Goal: Task Accomplishment & Management: Use online tool/utility

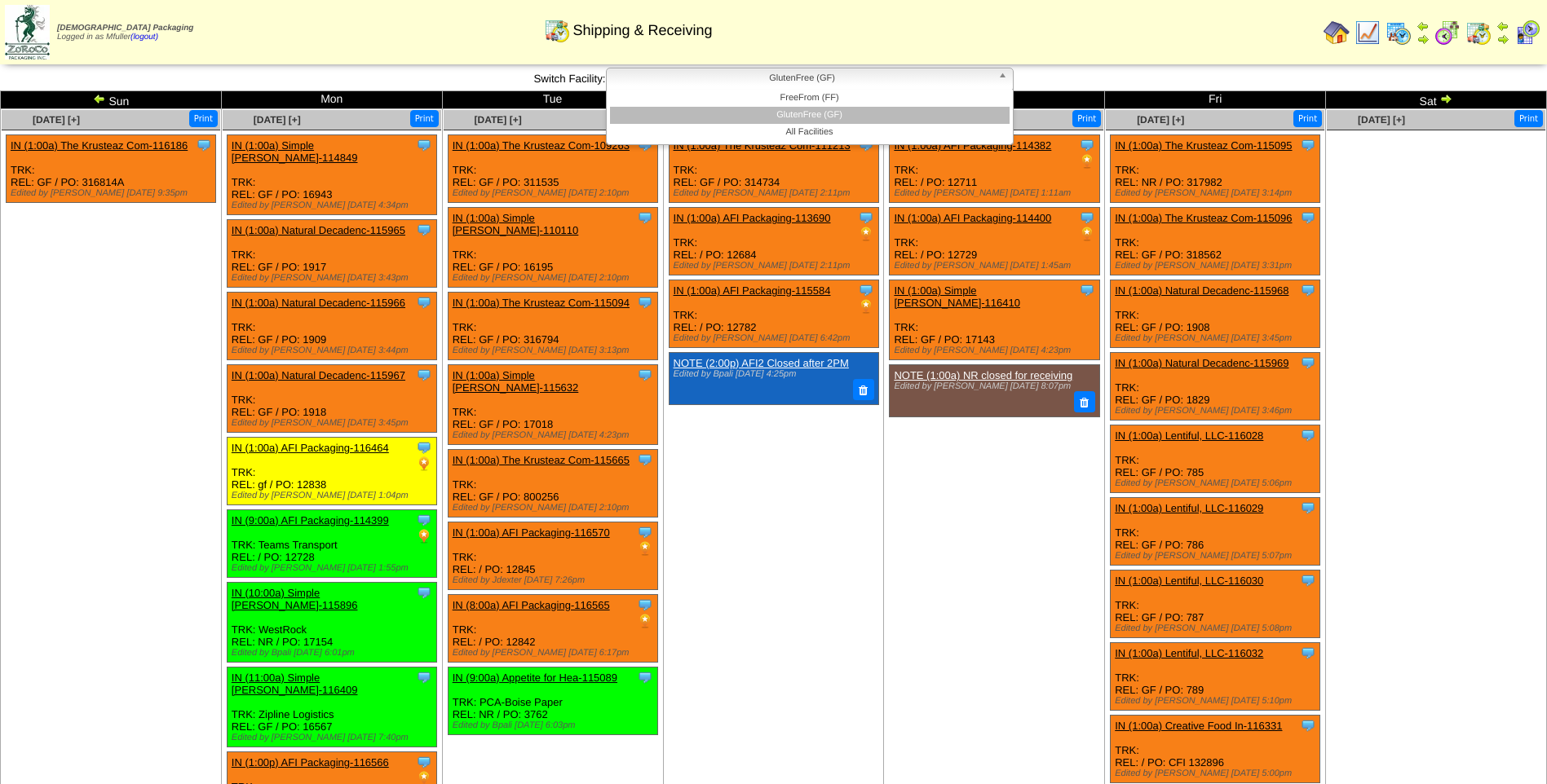
click at [634, 74] on span "GlutenFree (GF)" at bounding box center [802, 79] width 378 height 20
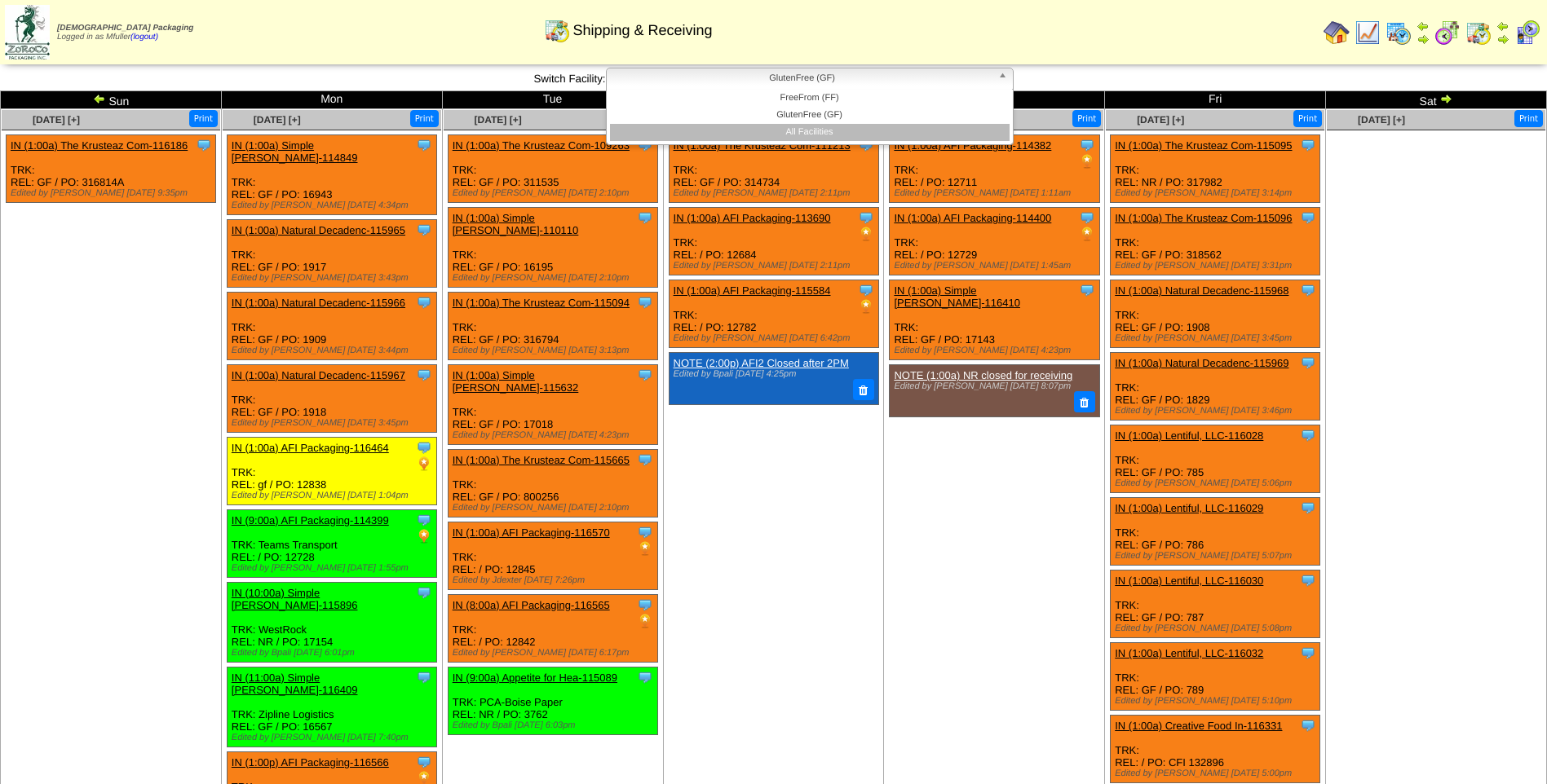
click at [650, 134] on li "All Facilities" at bounding box center [810, 132] width 400 height 17
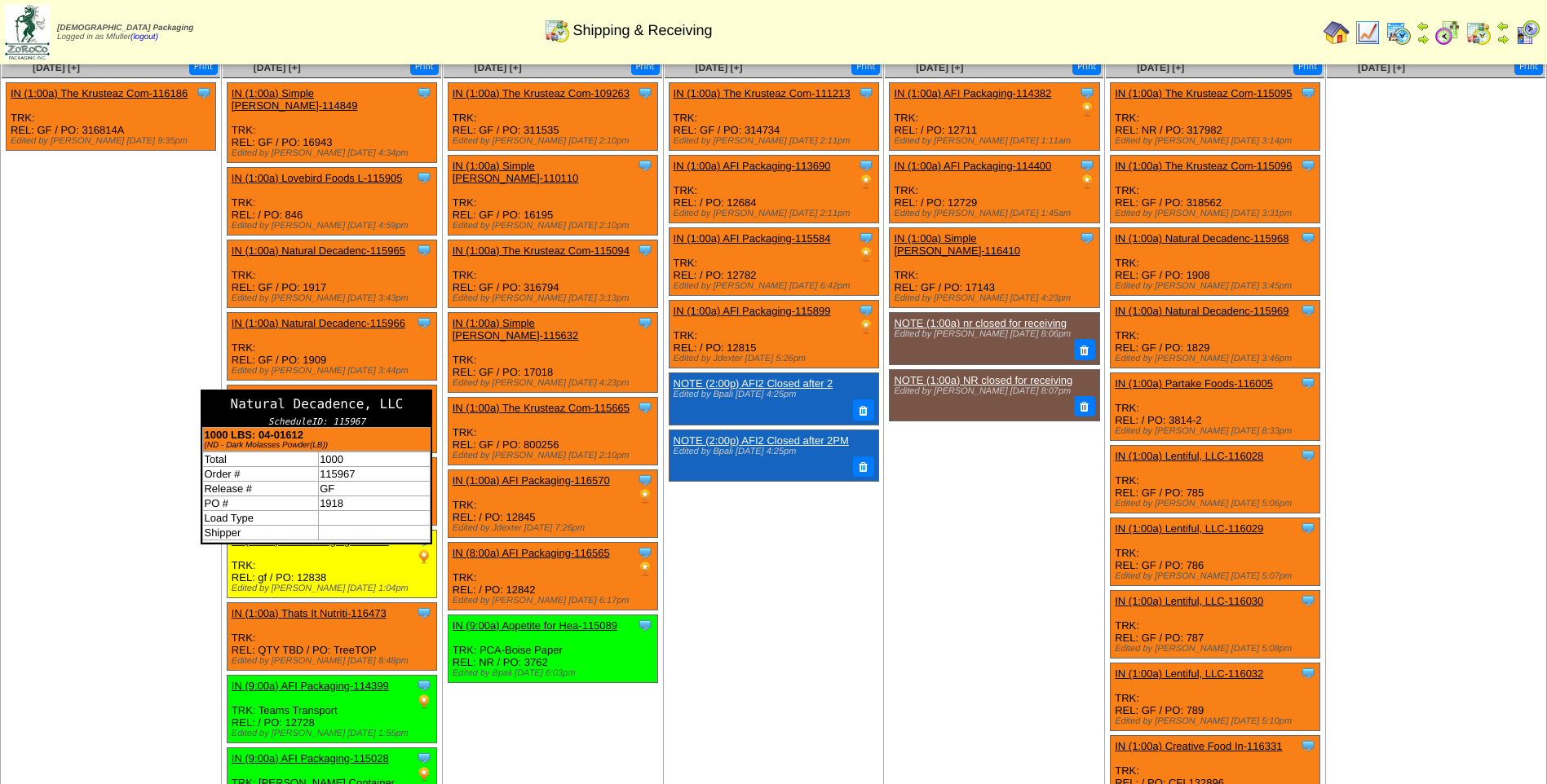
scroll to position [83, 0]
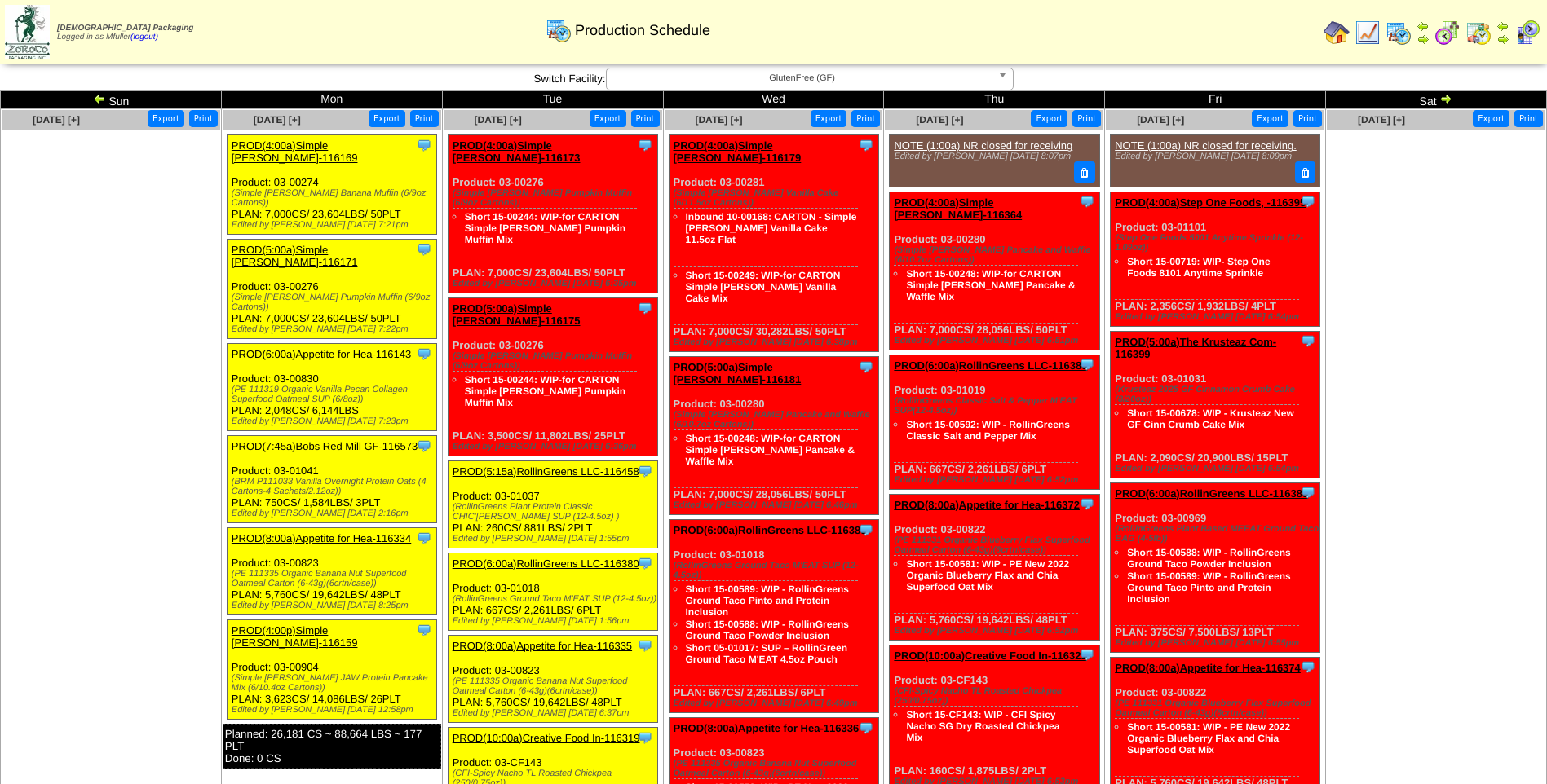
click at [528, 465] on link "PROD(5:15a)RollinGreens LLC-116458" at bounding box center [547, 471] width 187 height 12
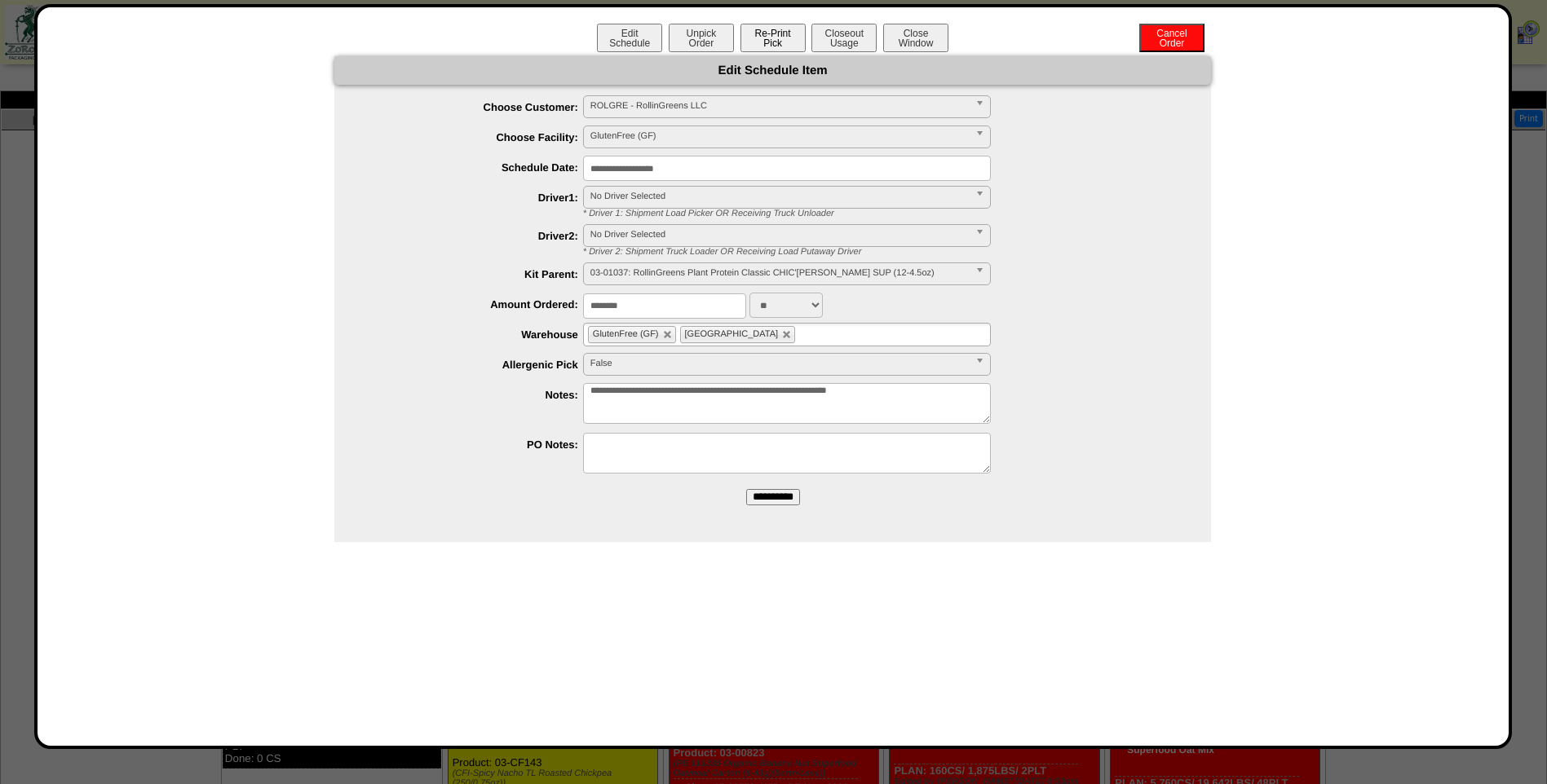
click at [759, 36] on button "Re-Print Pick" at bounding box center [773, 38] width 65 height 28
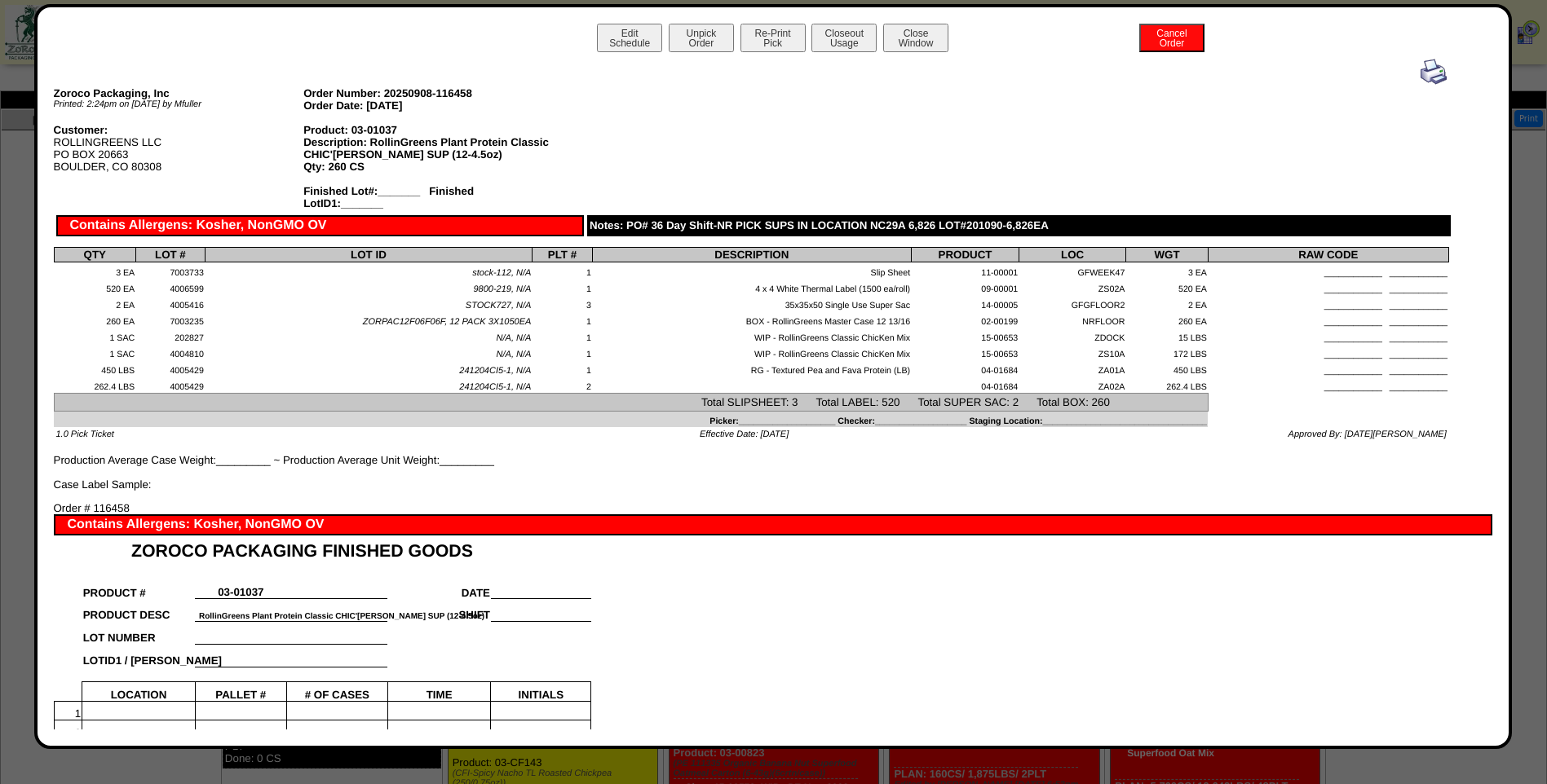
click at [1420, 70] on img at bounding box center [1434, 72] width 27 height 26
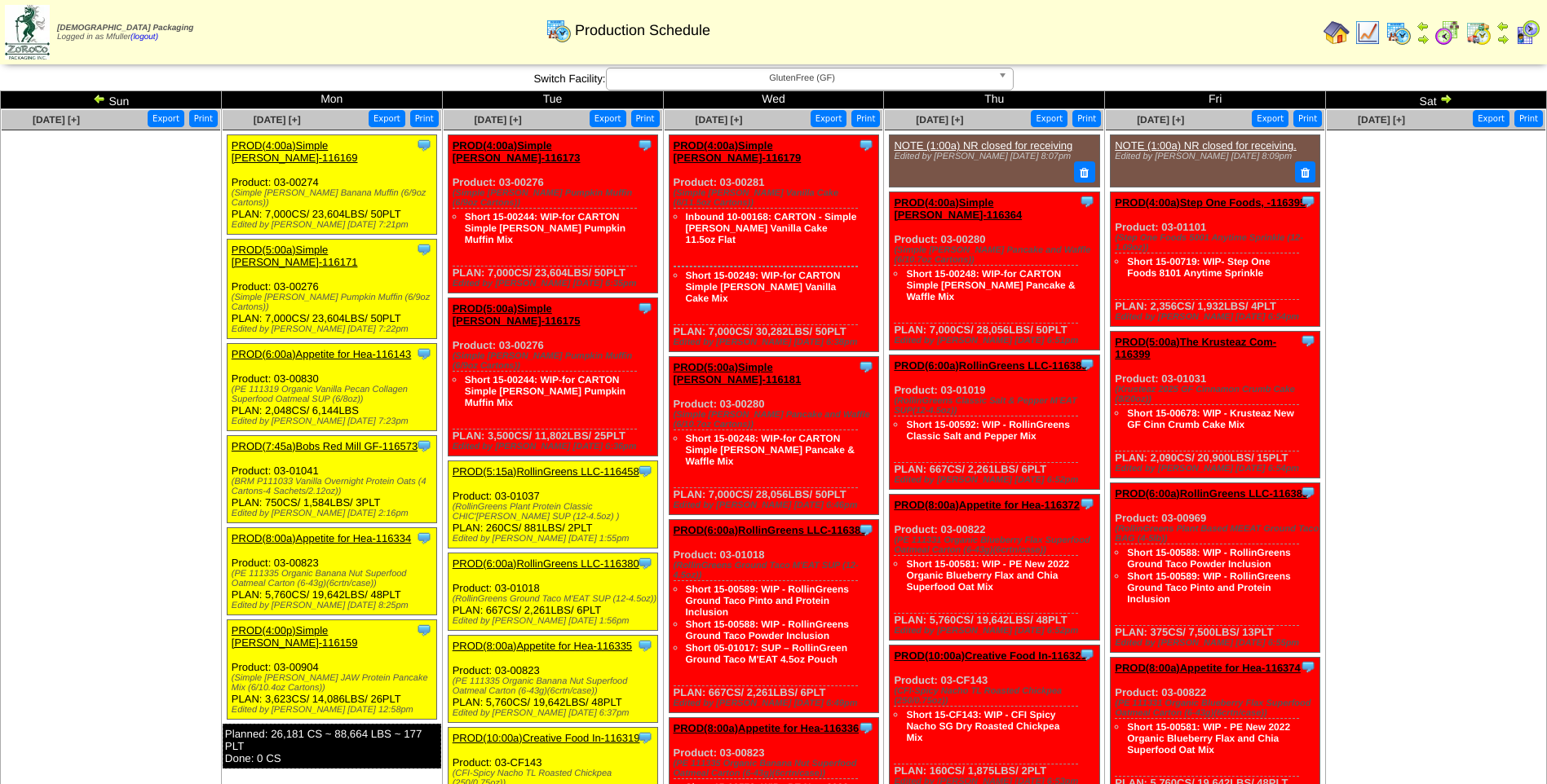
click at [544, 558] on link "PROD(6:00a)RollinGreens LLC-116380" at bounding box center [547, 564] width 187 height 12
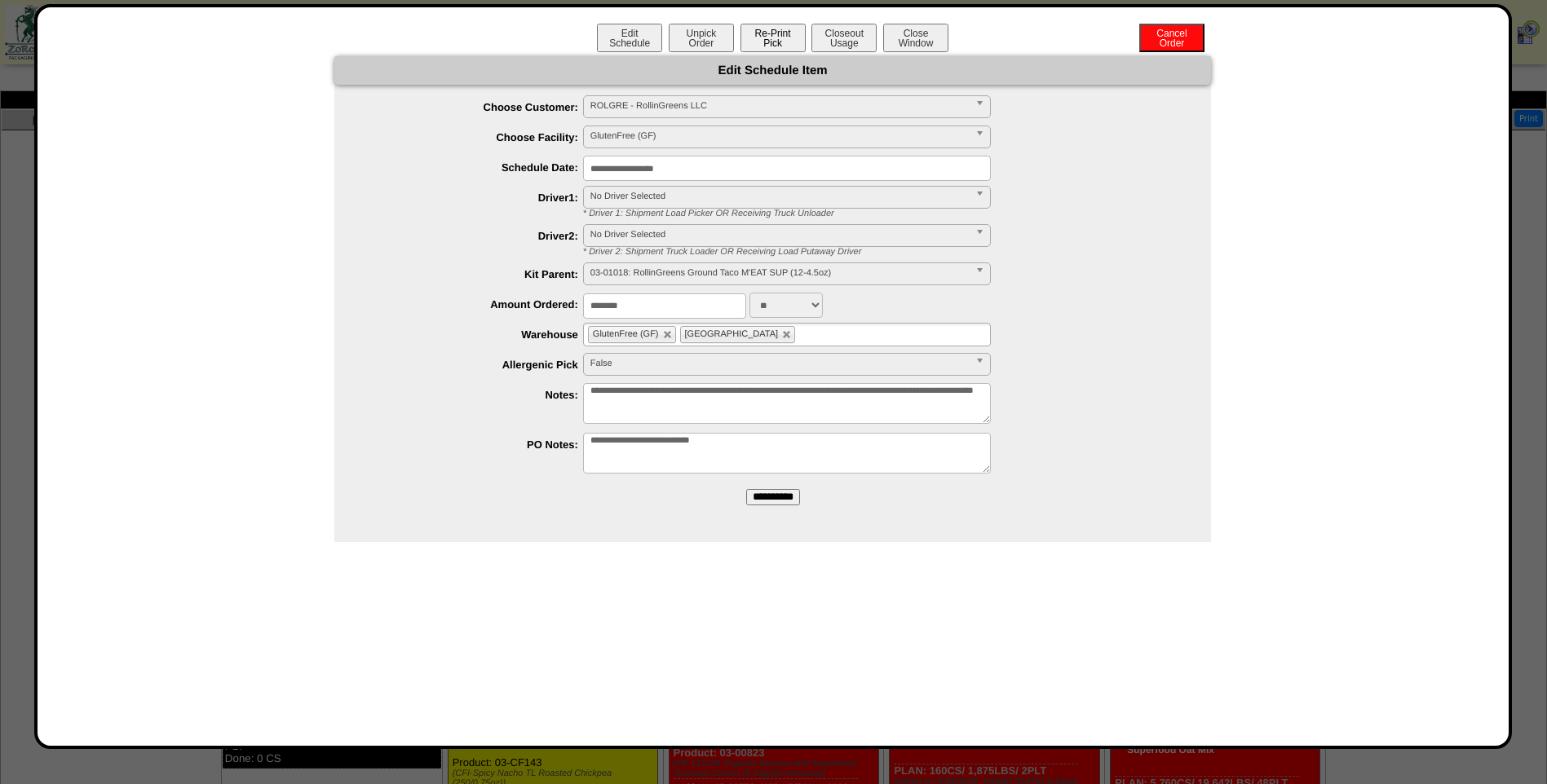
click at [773, 43] on button "Re-Print Pick" at bounding box center [773, 38] width 65 height 28
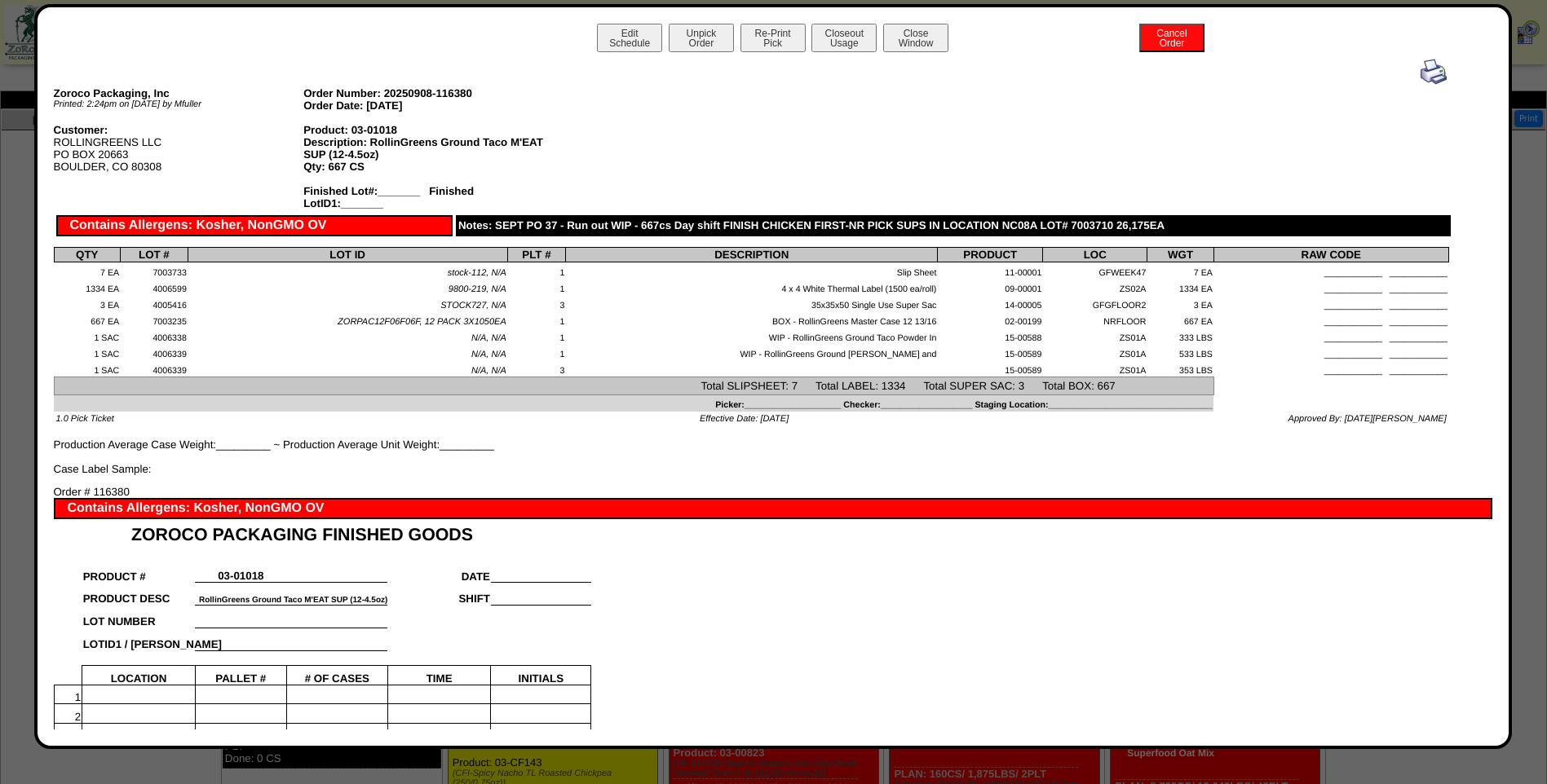
click at [1422, 76] on img at bounding box center [1434, 72] width 27 height 26
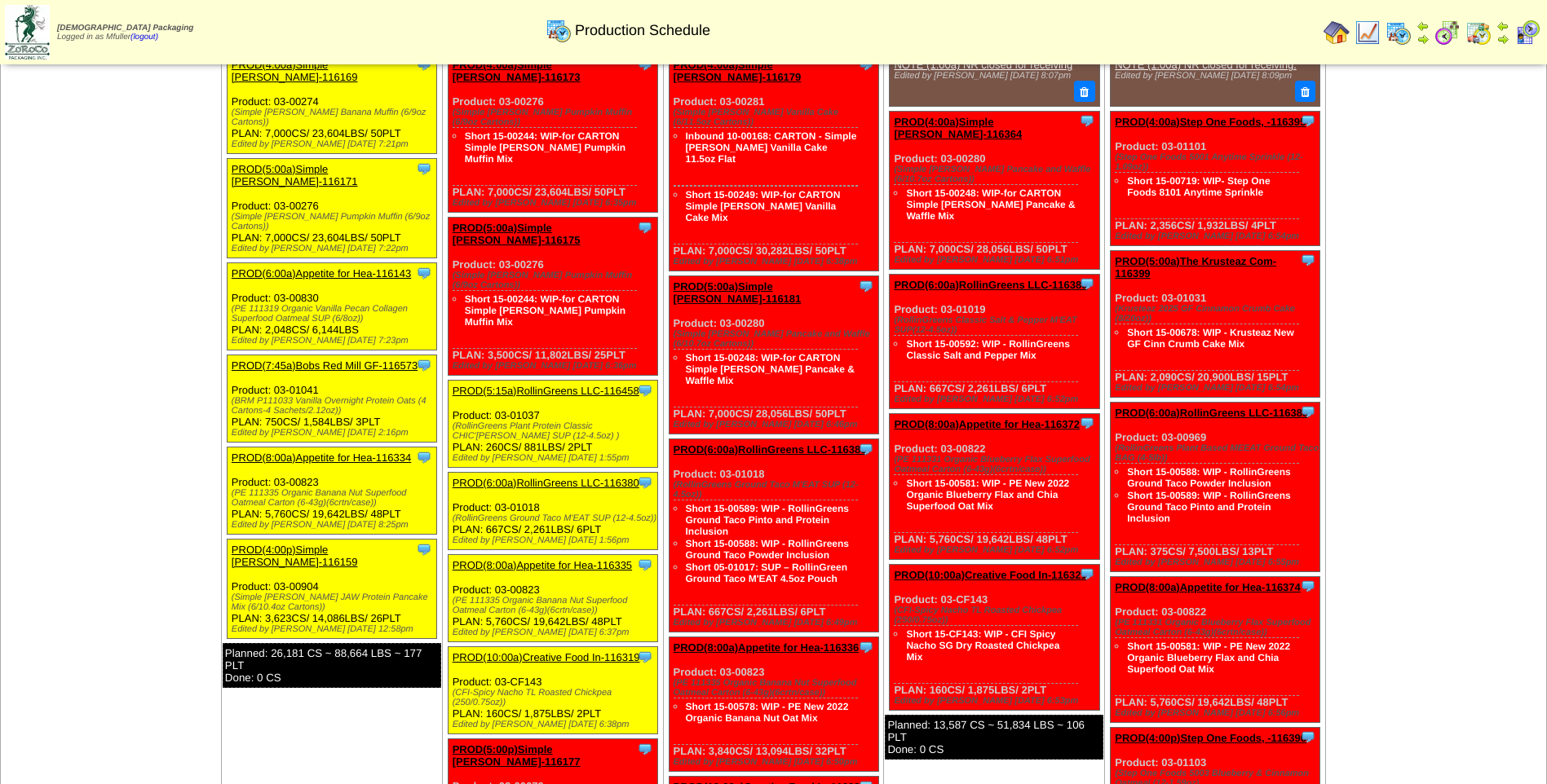
scroll to position [81, 0]
click at [557, 555] on div "Clone Item PROD(8:00a)Appetite for Hea-116335 Appetite for Healthy Living Sched…" at bounding box center [552, 598] width 210 height 87
click at [547, 559] on link "PROD(8:00a)Appetite for Hea-116335" at bounding box center [542, 565] width 180 height 12
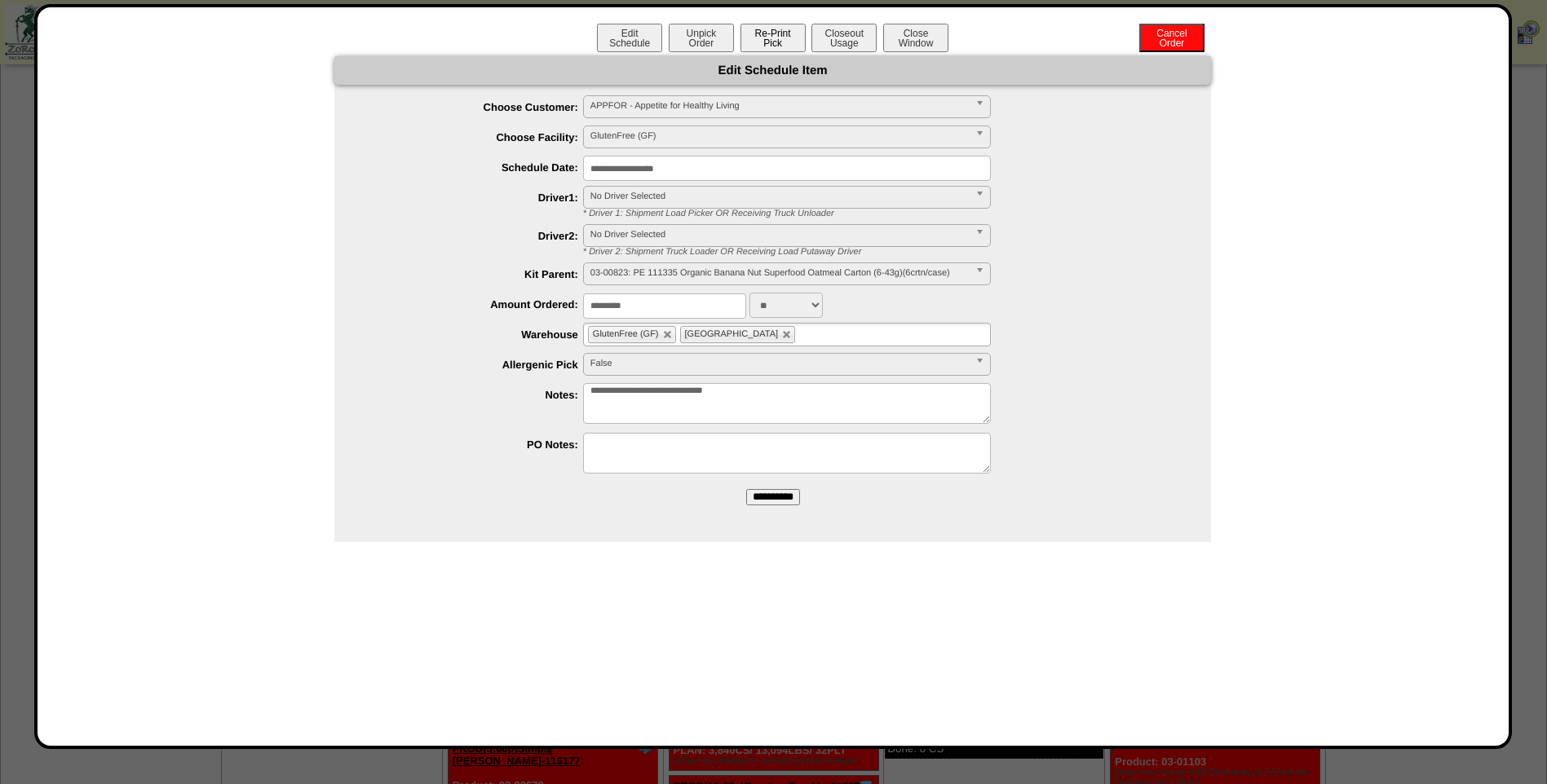
click at [797, 33] on button "Re-Print Pick" at bounding box center [773, 38] width 65 height 28
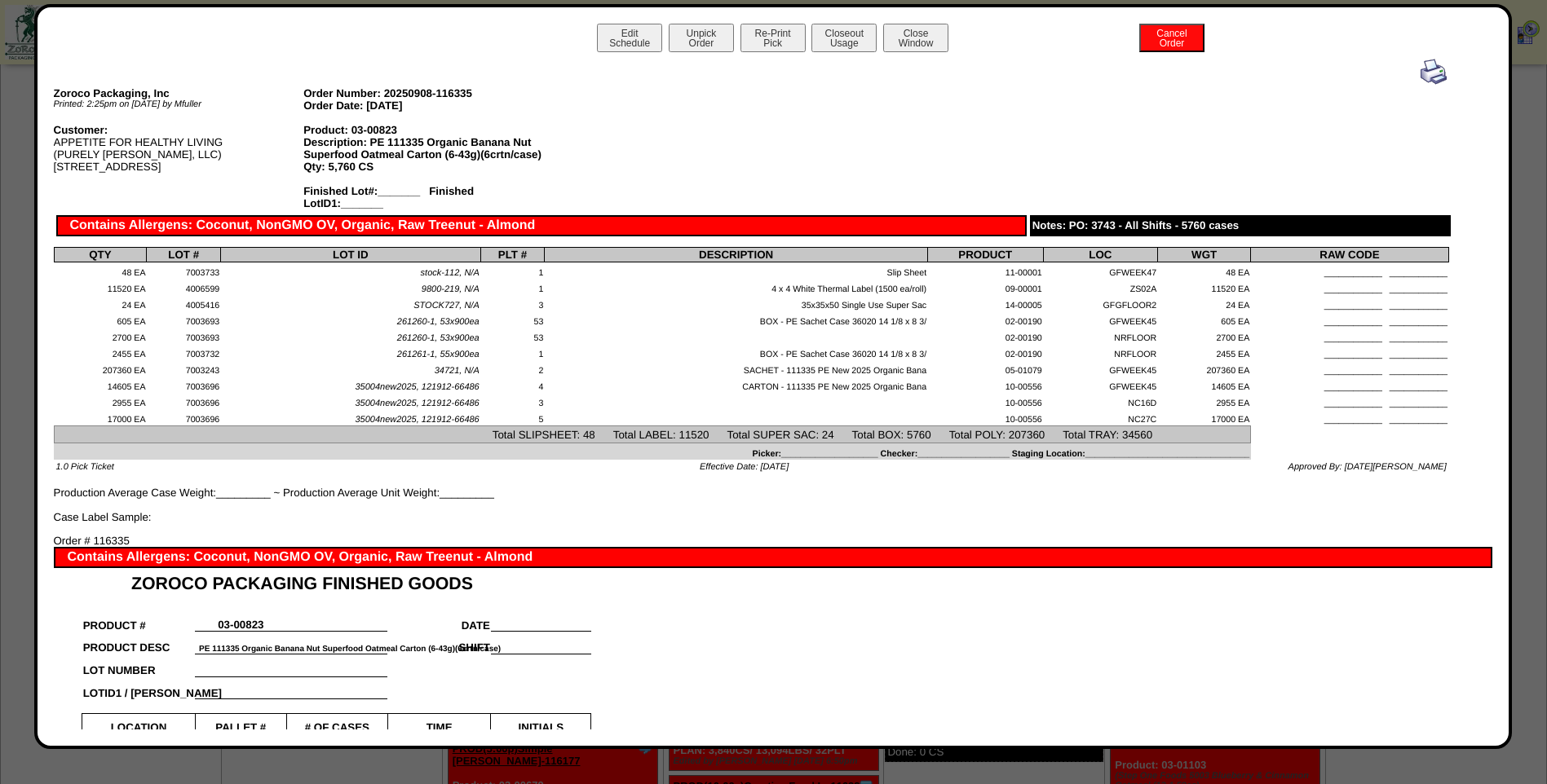
click at [1422, 72] on img at bounding box center [1434, 72] width 27 height 26
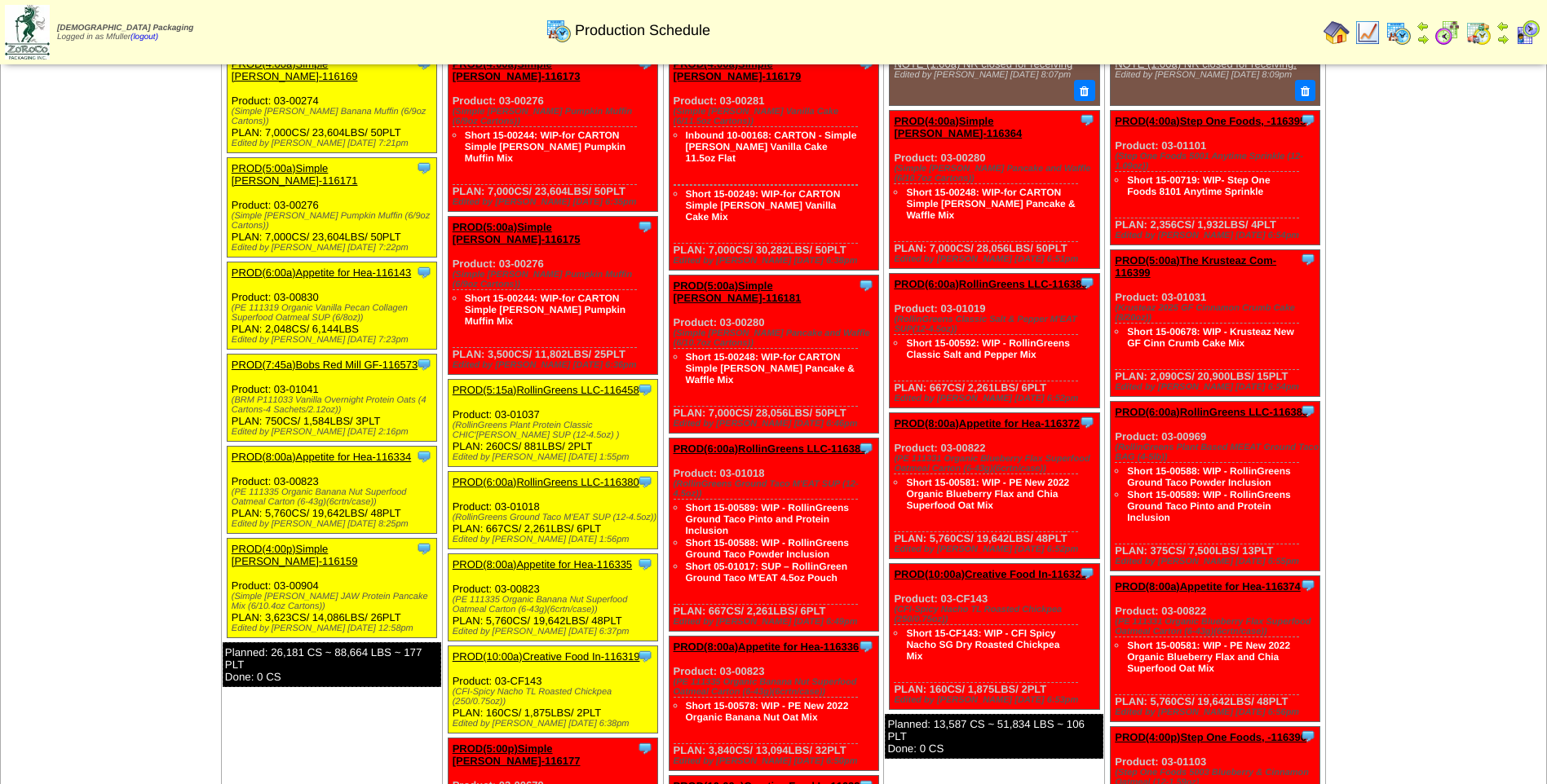
scroll to position [163, 0]
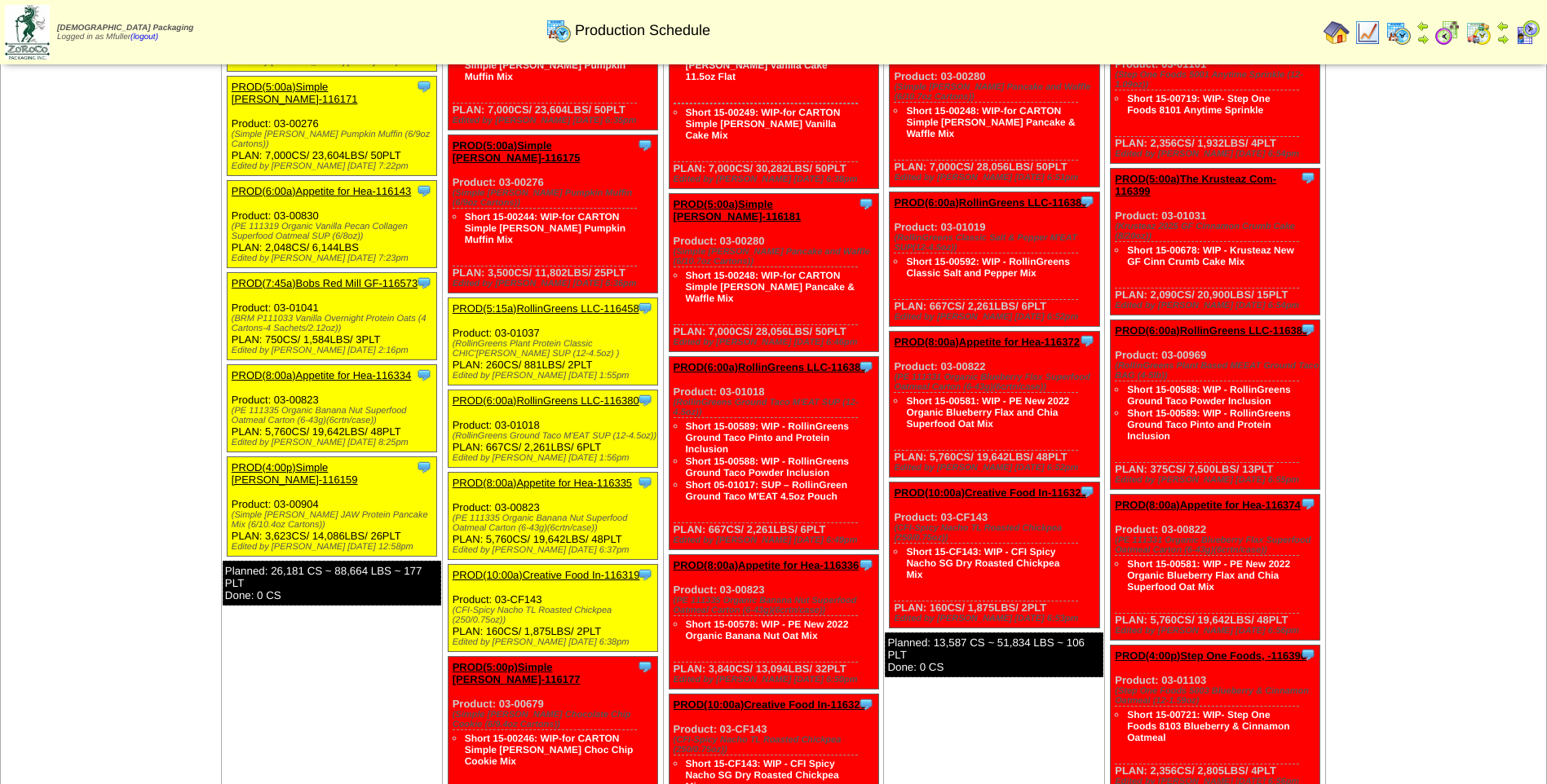
click at [537, 569] on link "PROD(10:00a)Creative Food In-116319" at bounding box center [547, 575] width 187 height 12
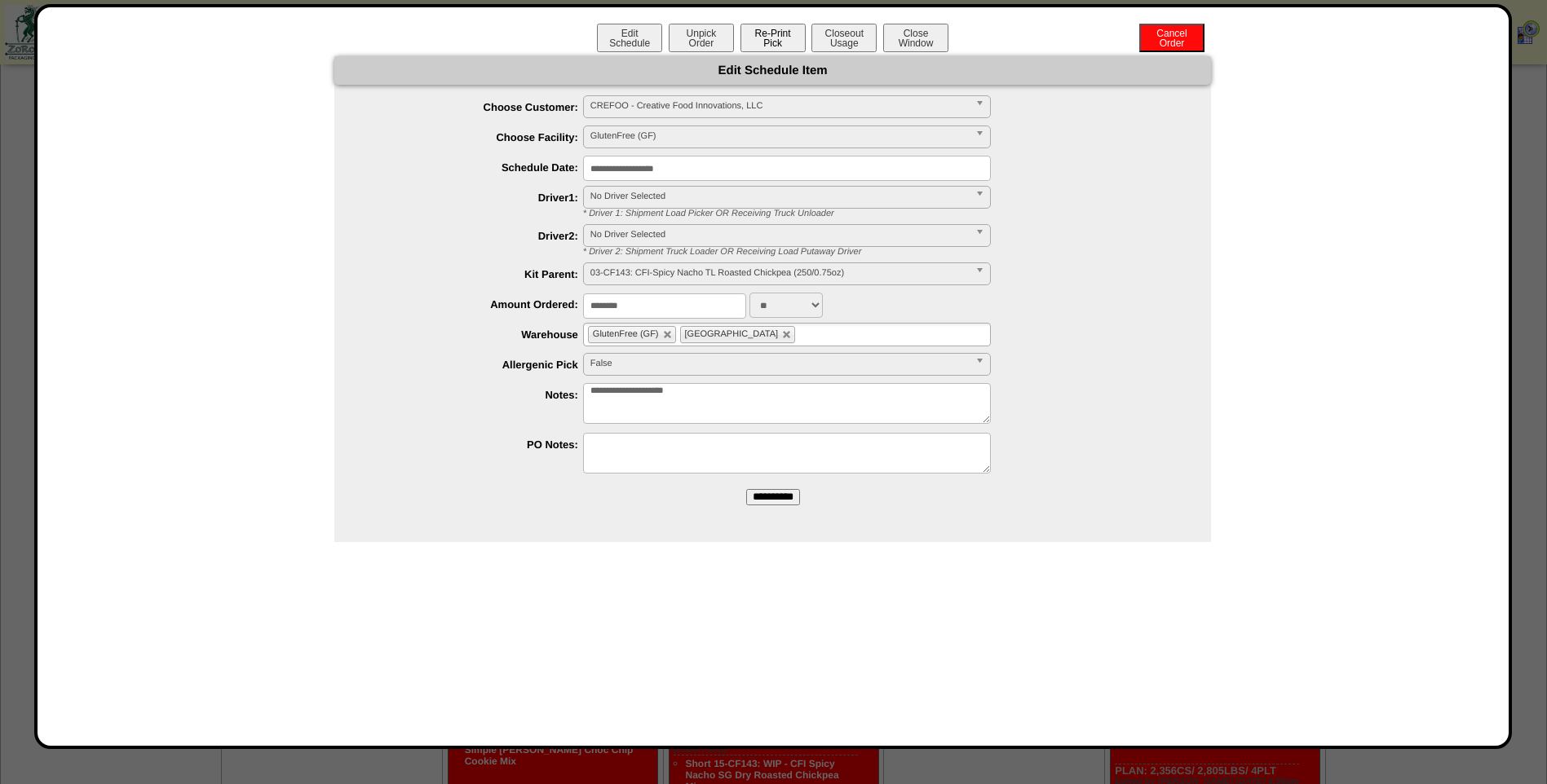
click at [784, 38] on button "Re-Print Pick" at bounding box center [773, 38] width 65 height 28
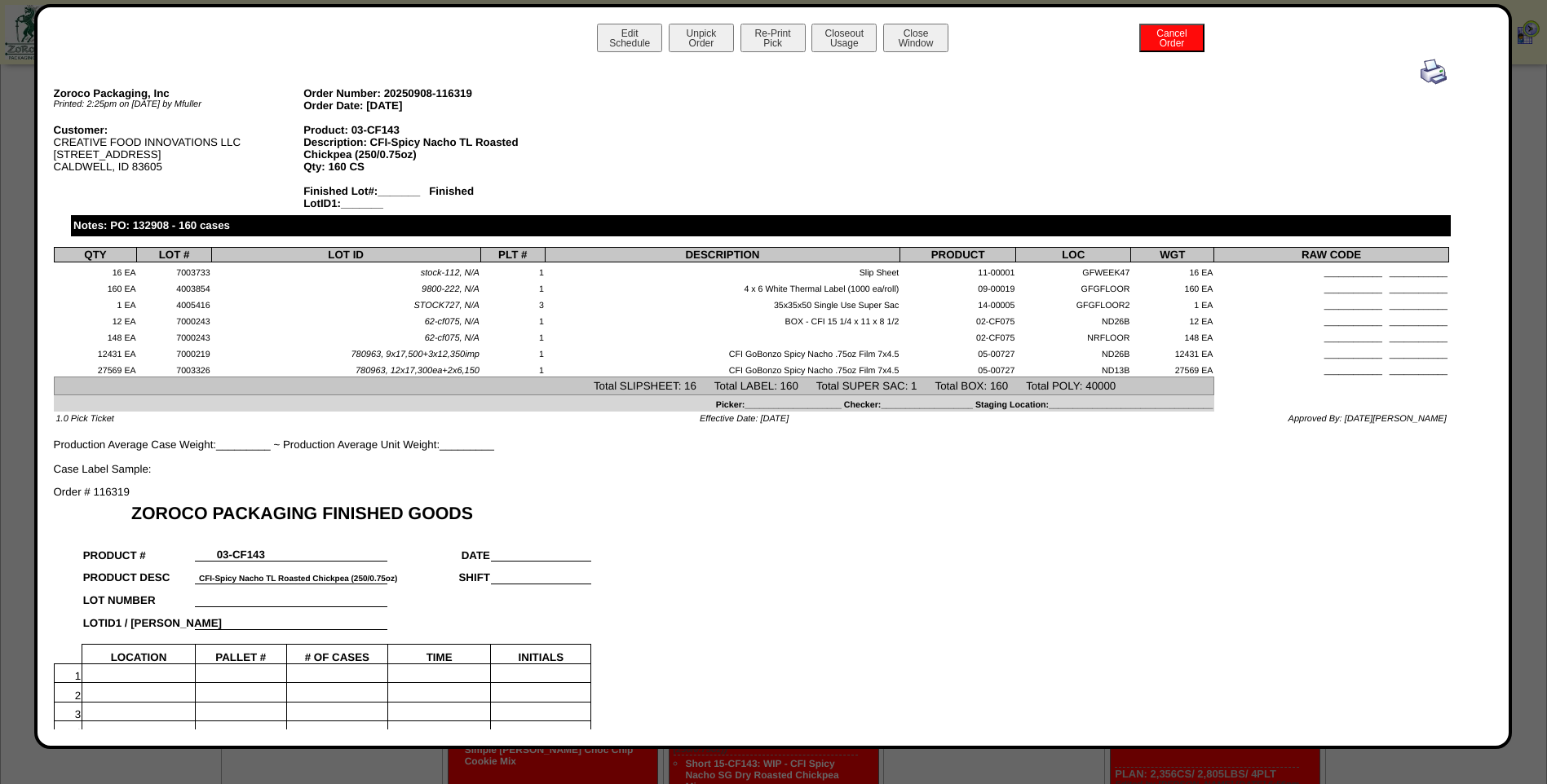
click at [1426, 73] on img at bounding box center [1434, 72] width 27 height 26
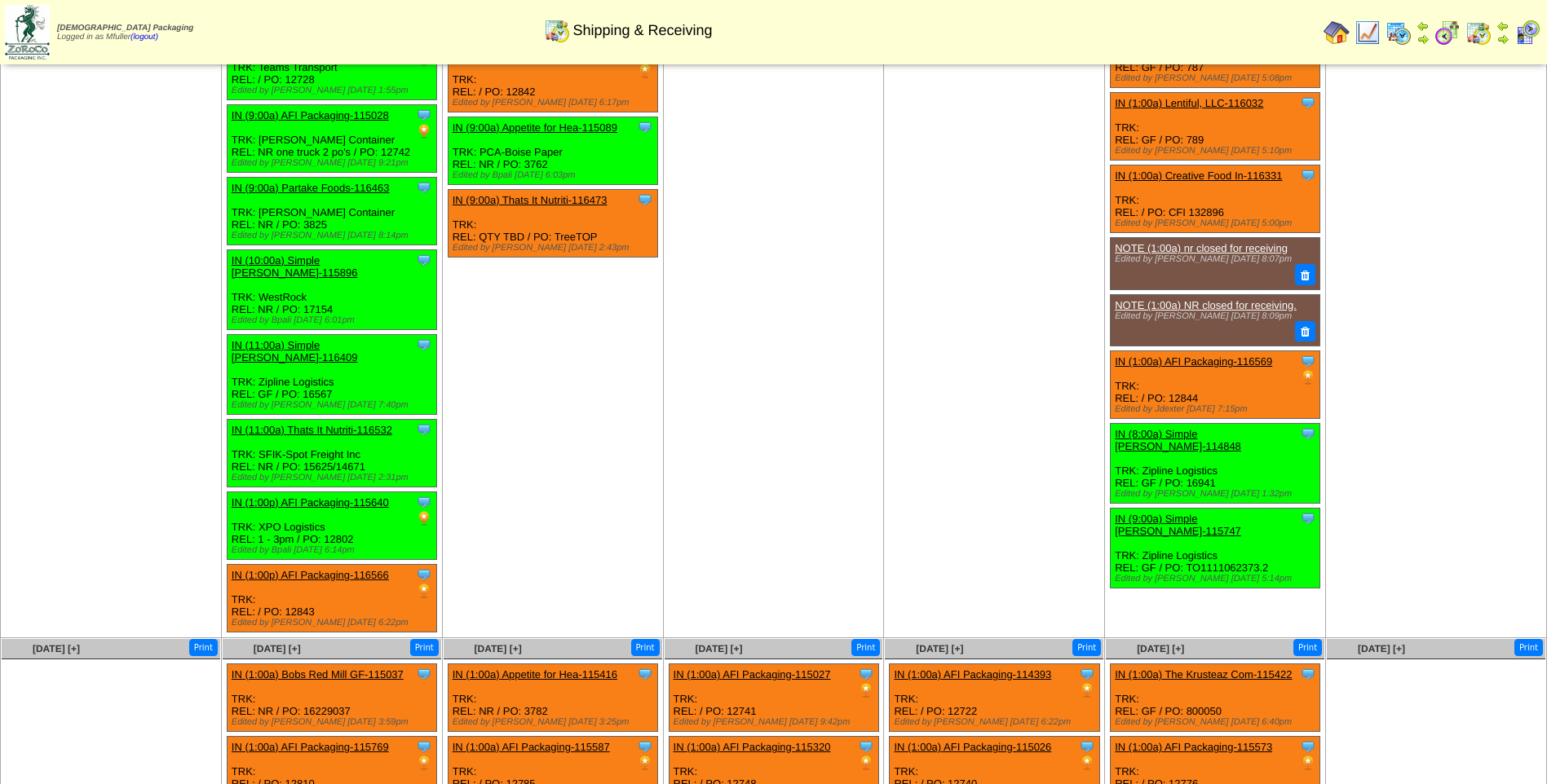
scroll to position [652, 0]
